Goal: Information Seeking & Learning: Find specific fact

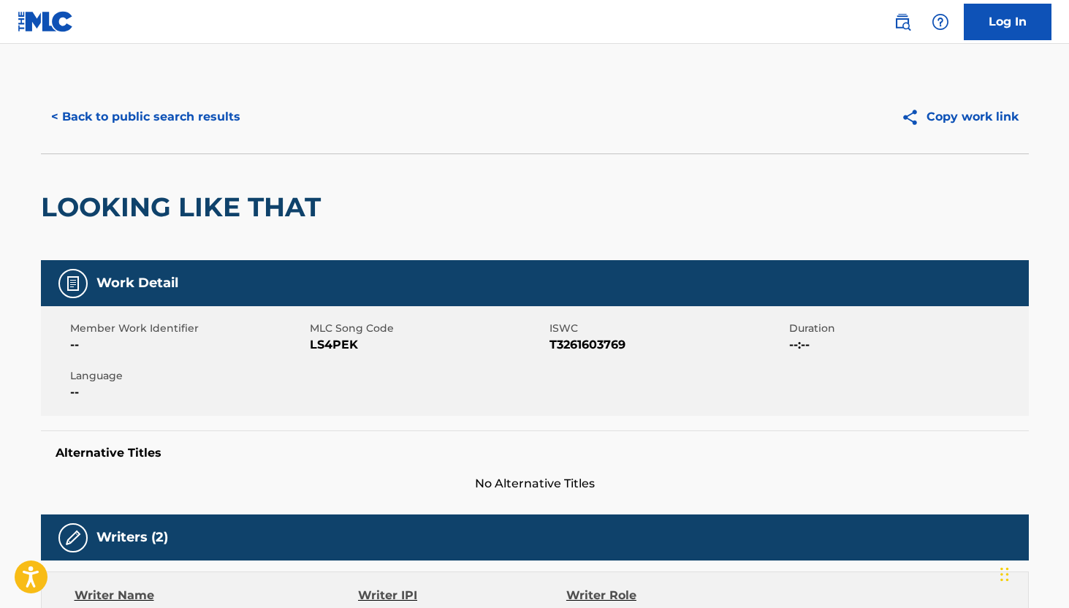
click at [340, 346] on span "LS4PEK" at bounding box center [428, 345] width 236 height 18
copy span "LS4PEK"
click at [592, 339] on span "T3261603769" at bounding box center [667, 345] width 236 height 18
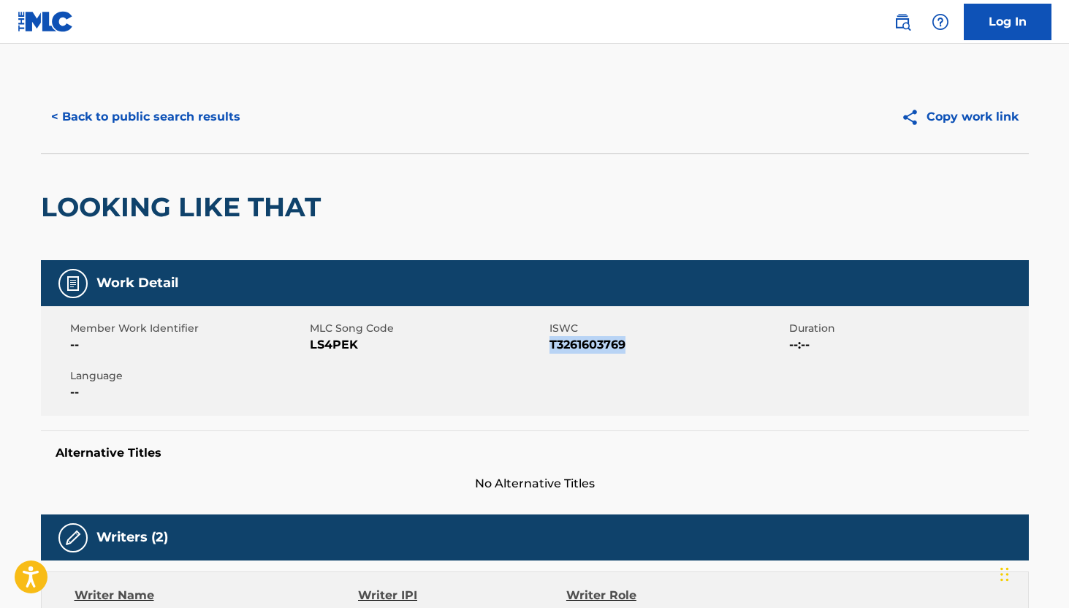
copy span "T3261603769"
click at [106, 115] on button "< Back to public search results" at bounding box center [146, 117] width 210 height 37
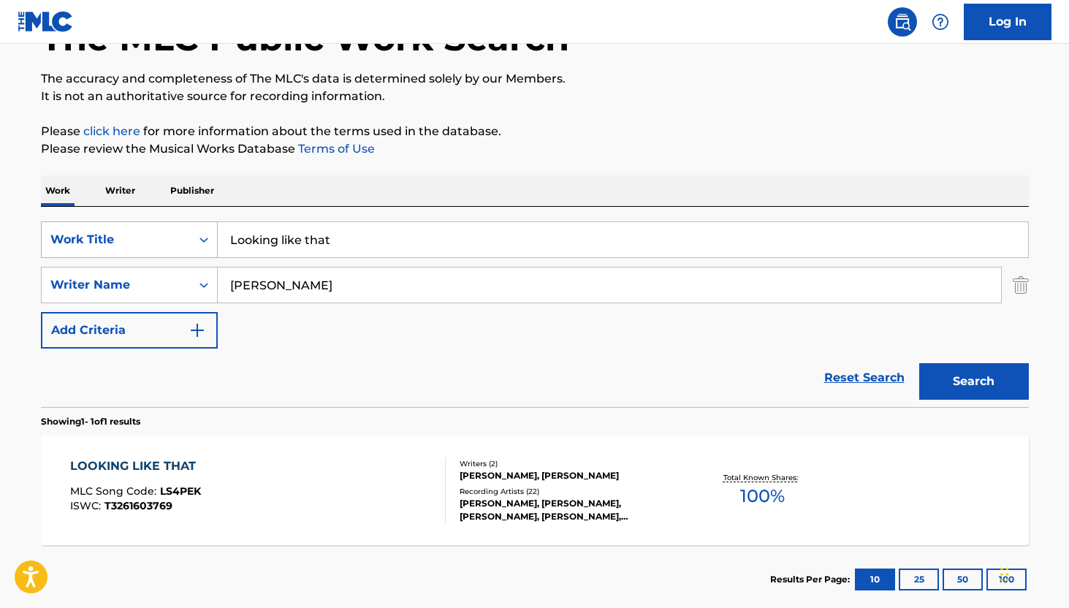
drag, startPoint x: 348, startPoint y: 245, endPoint x: 163, endPoint y: 240, distance: 184.9
click at [163, 240] on div "SearchWithCriteria0d844ff2-de06-4303-9d25-51c94f4db7cc Work Title Looking like …" at bounding box center [535, 239] width 988 height 37
type input "Home"
click at [919, 363] on button "Search" at bounding box center [974, 381] width 110 height 37
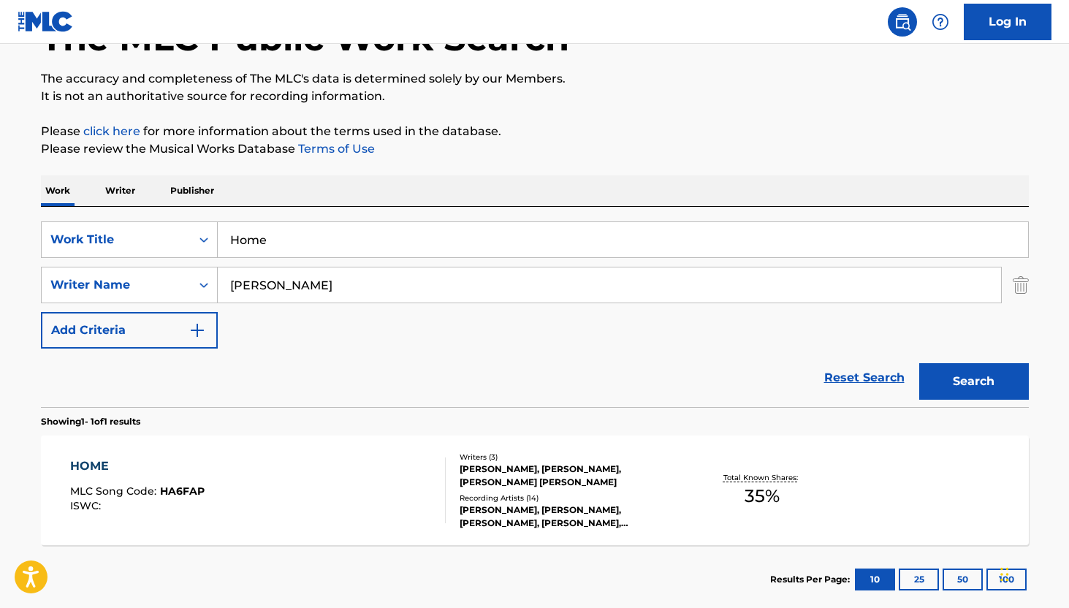
click at [465, 514] on div "[PERSON_NAME], [PERSON_NAME], [PERSON_NAME], [PERSON_NAME], [PERSON_NAME]" at bounding box center [570, 516] width 221 height 26
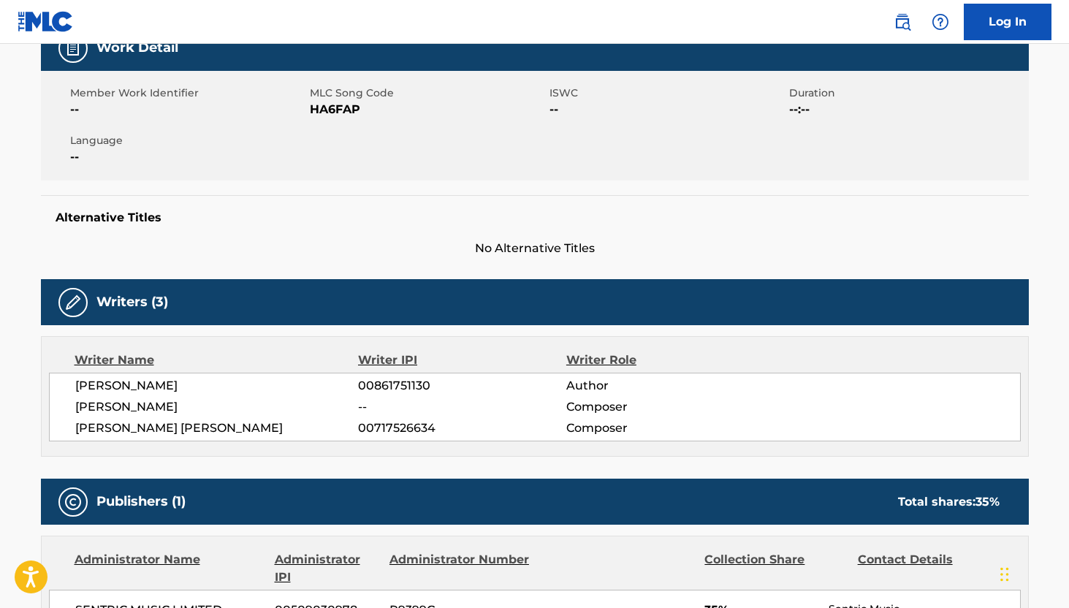
scroll to position [236, 0]
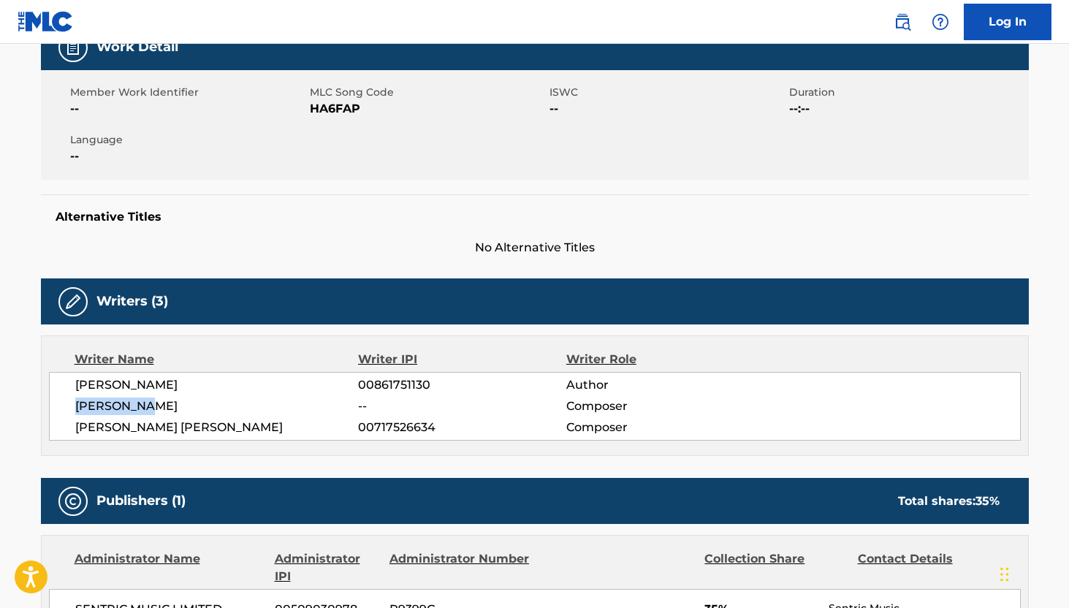
drag, startPoint x: 74, startPoint y: 406, endPoint x: 151, endPoint y: 406, distance: 76.7
click at [151, 406] on span "[PERSON_NAME]" at bounding box center [216, 406] width 283 height 18
copy span "[PERSON_NAME]"
drag, startPoint x: 73, startPoint y: 426, endPoint x: 338, endPoint y: 427, distance: 265.2
click at [338, 427] on div "[PERSON_NAME] 00861751130 Author [PERSON_NAME] -- Composer [PERSON_NAME] [PERSO…" at bounding box center [535, 406] width 972 height 69
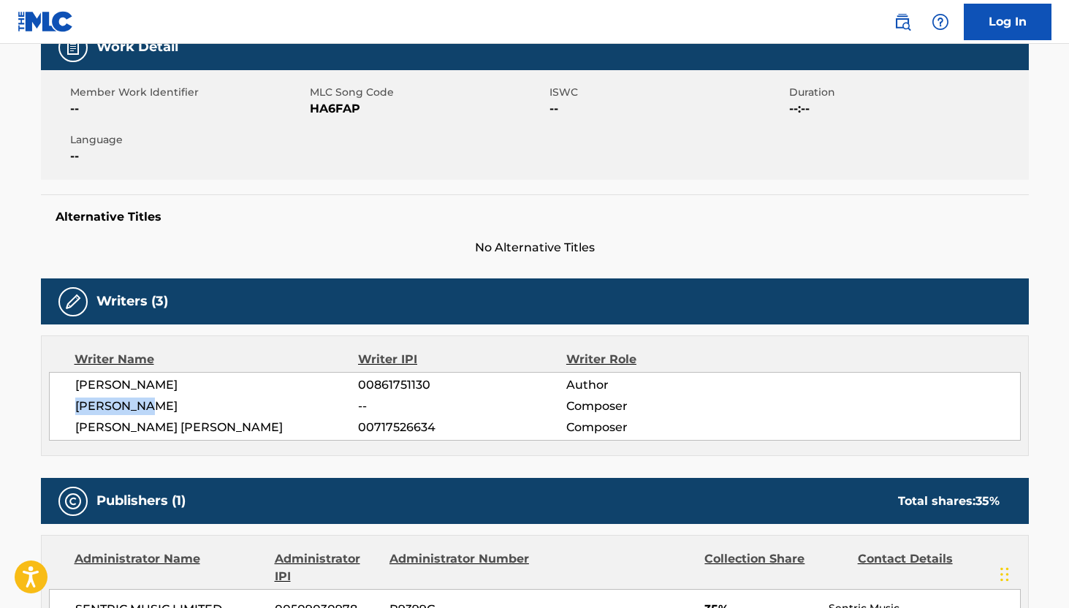
copy span "[PERSON_NAME] [PERSON_NAME]"
drag, startPoint x: 201, startPoint y: 381, endPoint x: 74, endPoint y: 379, distance: 127.1
click at [75, 379] on span "[PERSON_NAME]" at bounding box center [216, 385] width 283 height 18
copy span "[PERSON_NAME]"
click at [332, 109] on span "HA6FAP" at bounding box center [428, 109] width 236 height 18
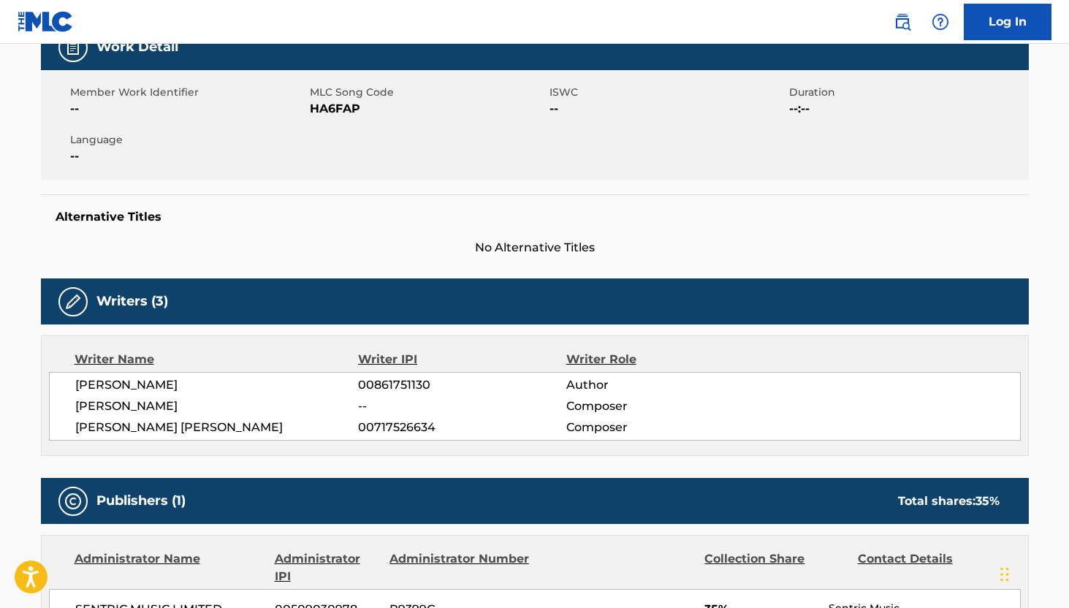
click at [332, 109] on span "HA6FAP" at bounding box center [428, 109] width 236 height 18
copy span "HA6FAP"
